Goal: Use online tool/utility

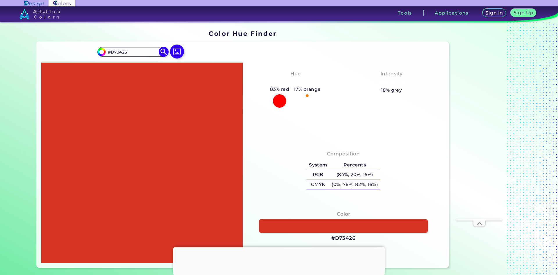
click at [144, 54] on input "#D73426" at bounding box center [133, 52] width 54 height 8
paste input "c3f3f1"
type input "#c3f3f1"
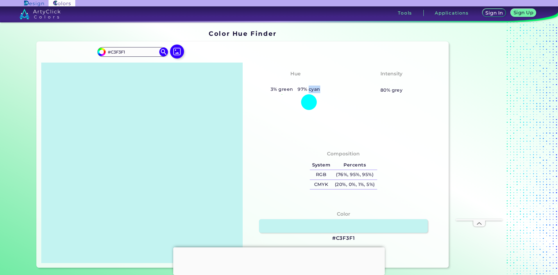
drag, startPoint x: 307, startPoint y: 90, endPoint x: 322, endPoint y: 90, distance: 14.8
click at [322, 90] on div "Hue Cyan 3% green 97% cyan" at bounding box center [295, 89] width 96 height 45
copy h5 "cyan"
click at [281, 113] on div "Hue Cyan 3% green 97% cyan Intensity Pale 80% grey" at bounding box center [344, 103] width 202 height 80
click at [146, 54] on input "#C3F3F1" at bounding box center [133, 52] width 54 height 8
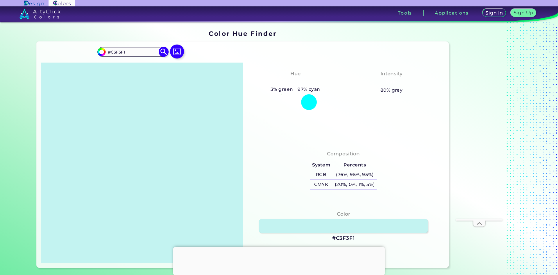
paste input "7ba700"
type input "7ba700"
click at [163, 53] on img at bounding box center [164, 52] width 10 height 10
type input "#7ba700"
type input "#7BA700"
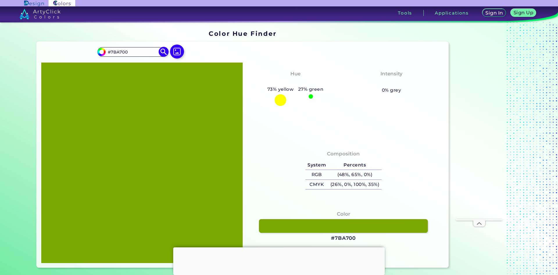
click at [137, 50] on input "#7BA700" at bounding box center [133, 52] width 54 height 8
click at [329, 137] on div "Hue Greenish Yellow 73% yellow 27% green Intensity Vibrant 0% grey" at bounding box center [344, 103] width 202 height 80
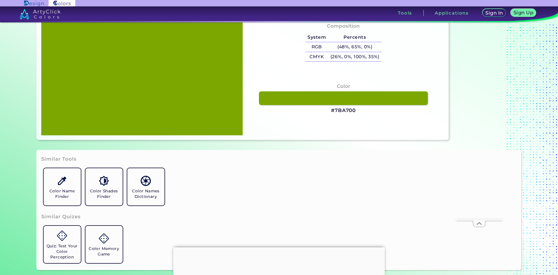
scroll to position [145, 0]
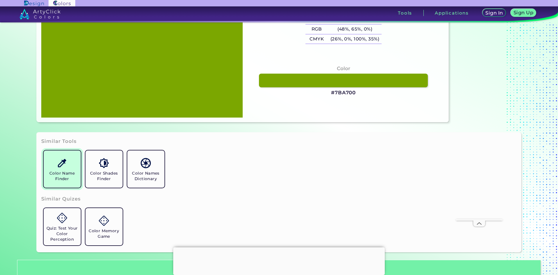
click at [60, 165] on img at bounding box center [62, 163] width 10 height 10
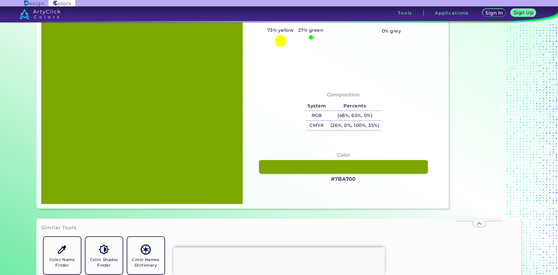
scroll to position [0, 0]
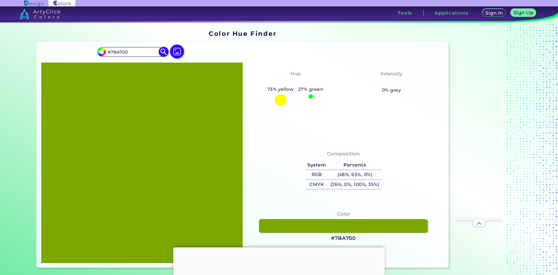
click at [133, 51] on input "#7BA700" at bounding box center [133, 52] width 54 height 8
click at [135, 53] on input at bounding box center [133, 52] width 54 height 8
paste input "#7BA700"
type input "#7BA700"
click at [162, 52] on img at bounding box center [164, 52] width 10 height 10
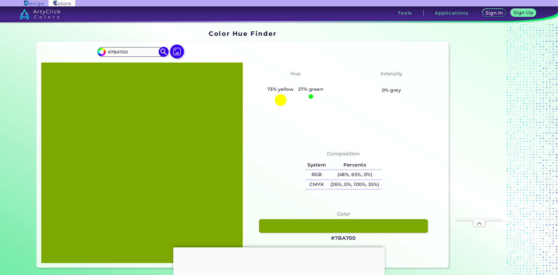
click at [162, 52] on img at bounding box center [164, 52] width 10 height 10
click at [127, 52] on input "#7BA700" at bounding box center [133, 52] width 54 height 8
